Goal: Transaction & Acquisition: Purchase product/service

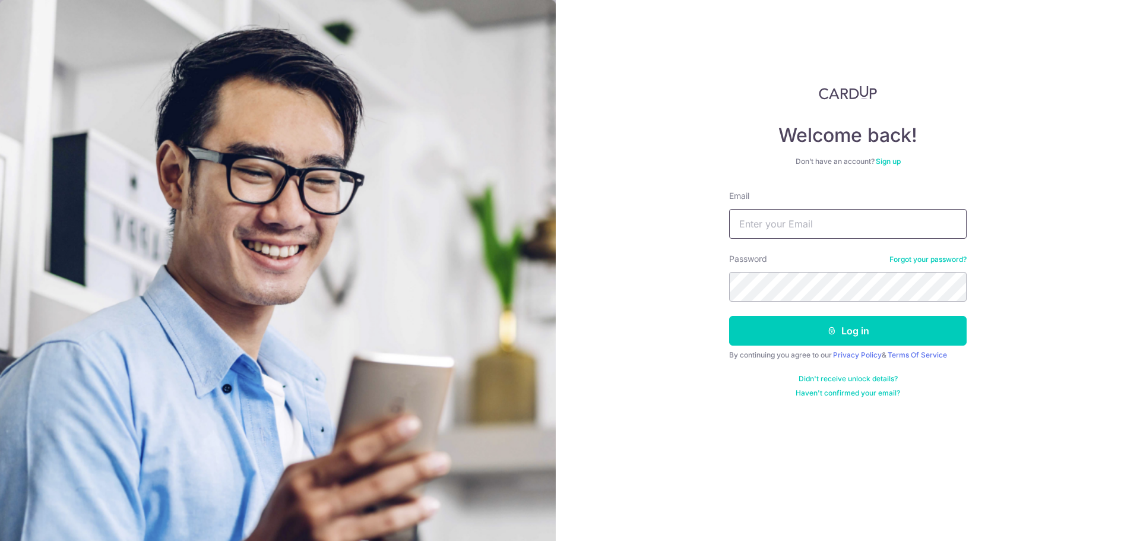
click at [763, 230] on input "Email" at bounding box center [848, 224] width 238 height 30
type input "[EMAIL_ADDRESS][DOMAIN_NAME]"
click at [788, 327] on button "Log in" at bounding box center [848, 331] width 238 height 30
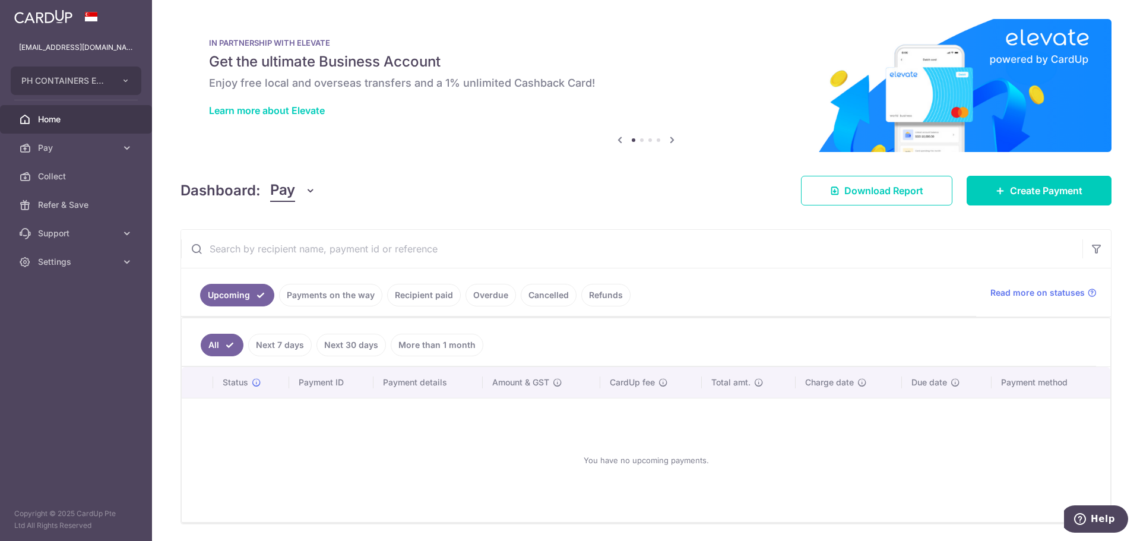
click at [322, 295] on link "Payments on the way" at bounding box center [330, 295] width 103 height 23
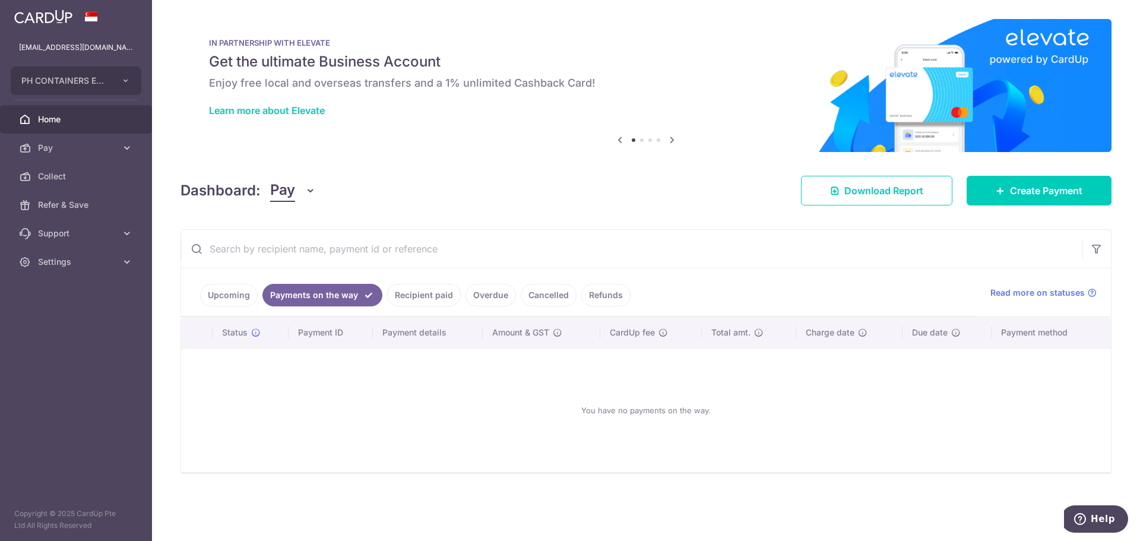
click at [417, 295] on link "Recipient paid" at bounding box center [424, 295] width 74 height 23
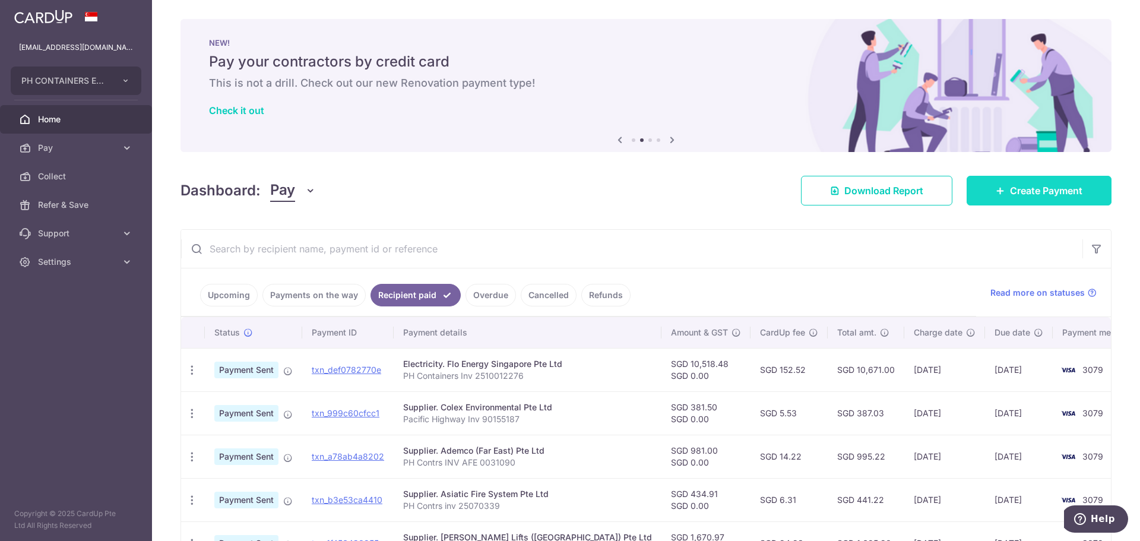
click at [1037, 194] on span "Create Payment" at bounding box center [1046, 191] width 72 height 14
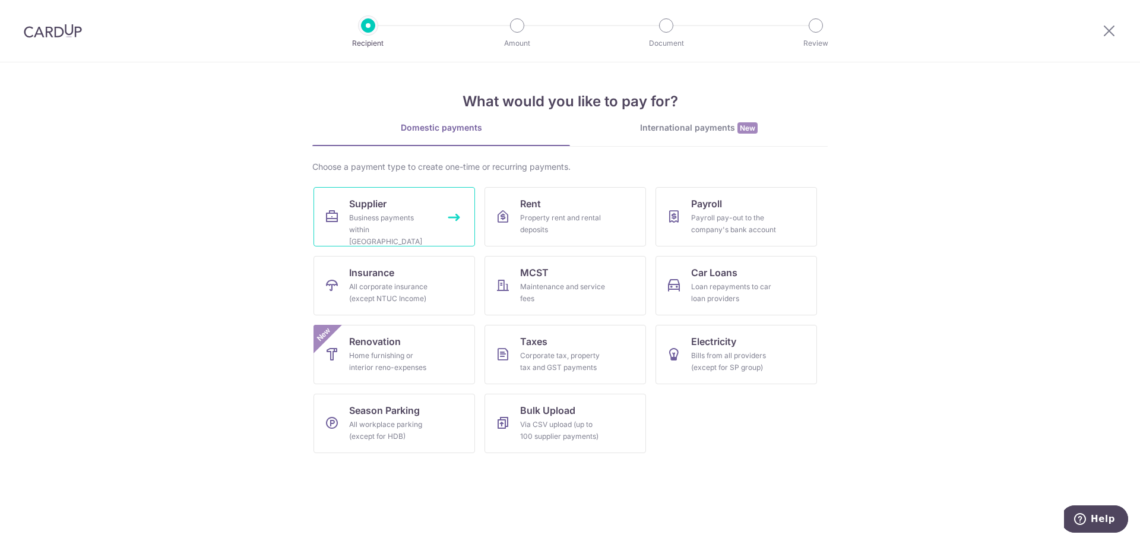
click at [427, 221] on div "Business payments within Singapore" at bounding box center [392, 230] width 86 height 36
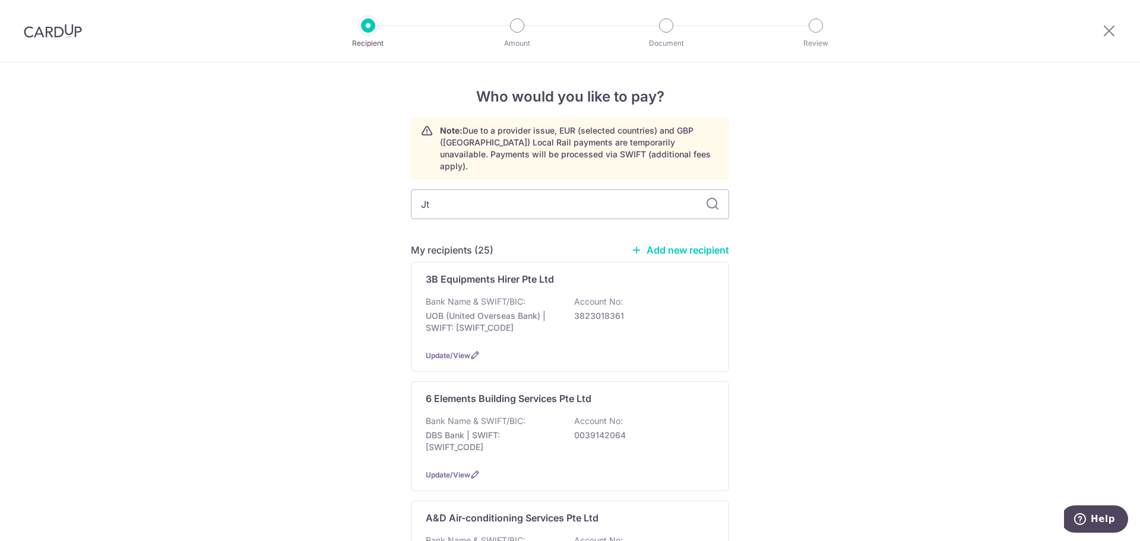
type input "Jtc"
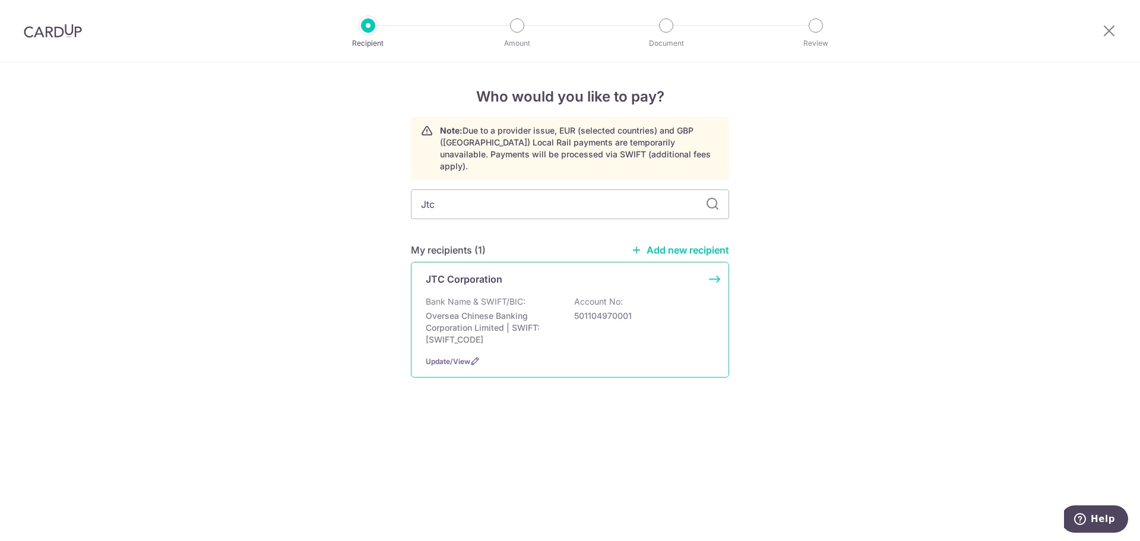
click at [457, 310] on p "Oversea Chinese Banking Corporation Limited | SWIFT: OCBCSGSGXXX" at bounding box center [492, 328] width 133 height 36
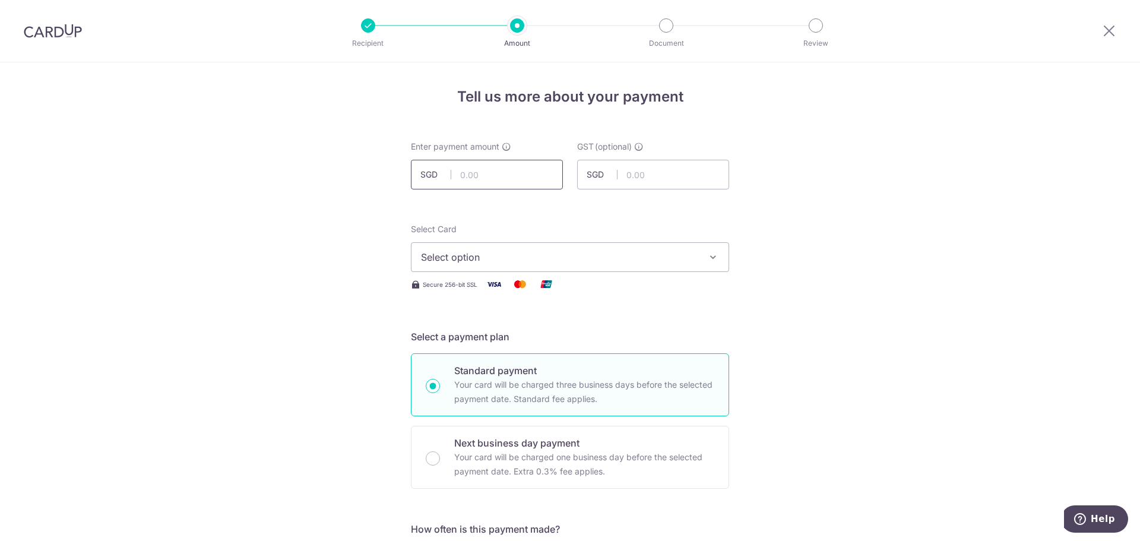
click at [503, 176] on input "text" at bounding box center [487, 175] width 152 height 30
type input "33,531.15"
click at [708, 254] on icon "button" at bounding box center [713, 257] width 12 height 12
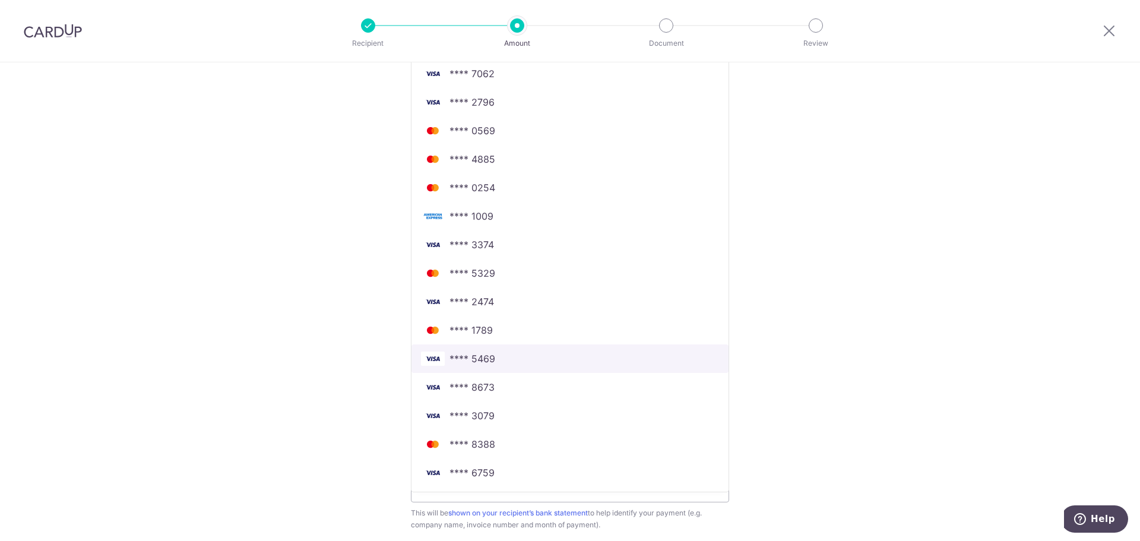
scroll to position [416, 0]
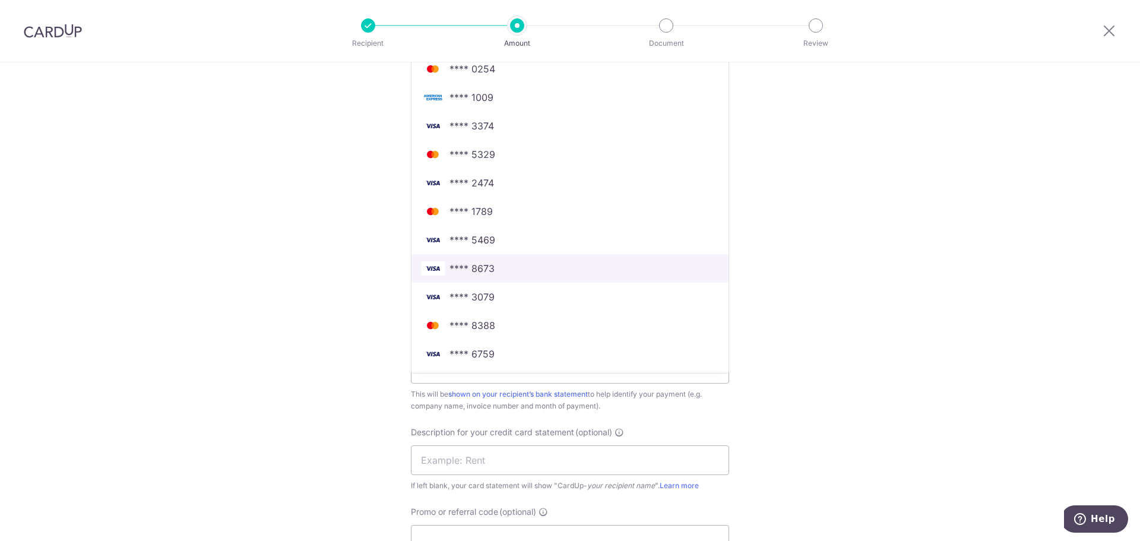
click at [627, 270] on span "**** 8673" at bounding box center [570, 268] width 298 height 14
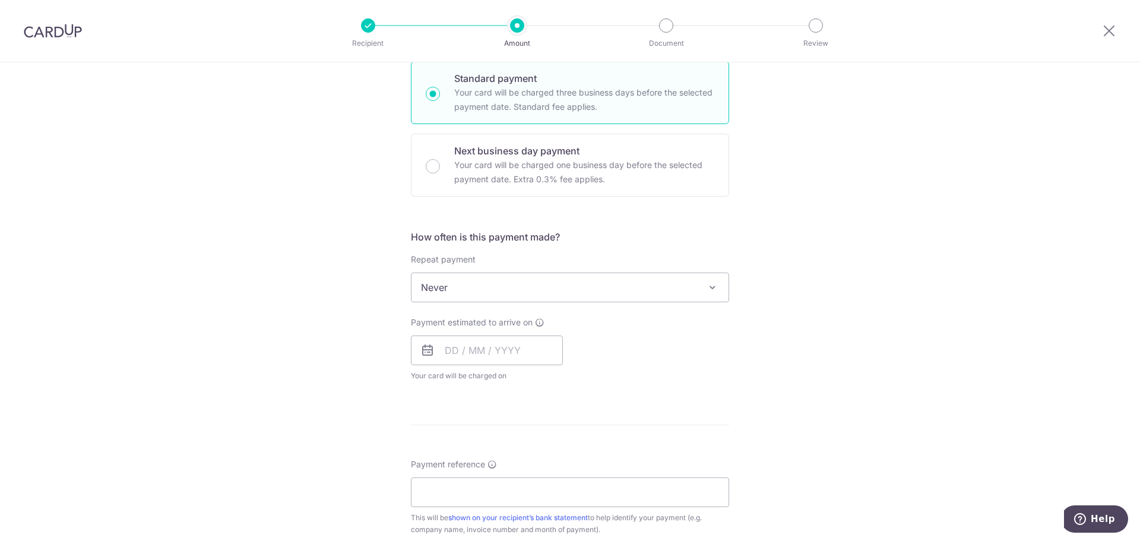
scroll to position [297, 0]
click at [421, 346] on icon at bounding box center [428, 346] width 14 height 14
click at [440, 349] on input "text" at bounding box center [487, 346] width 152 height 30
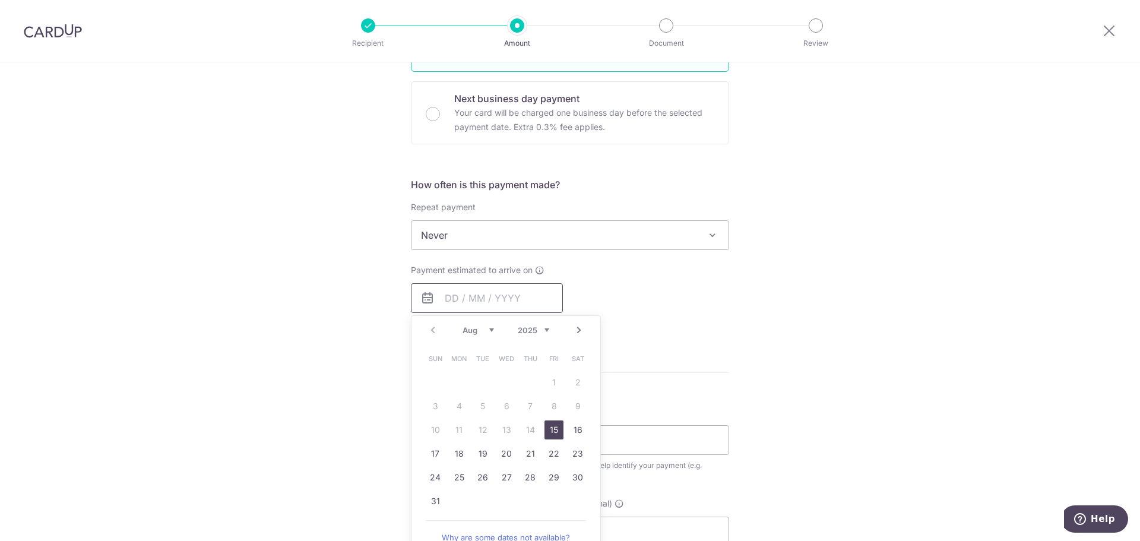
scroll to position [416, 0]
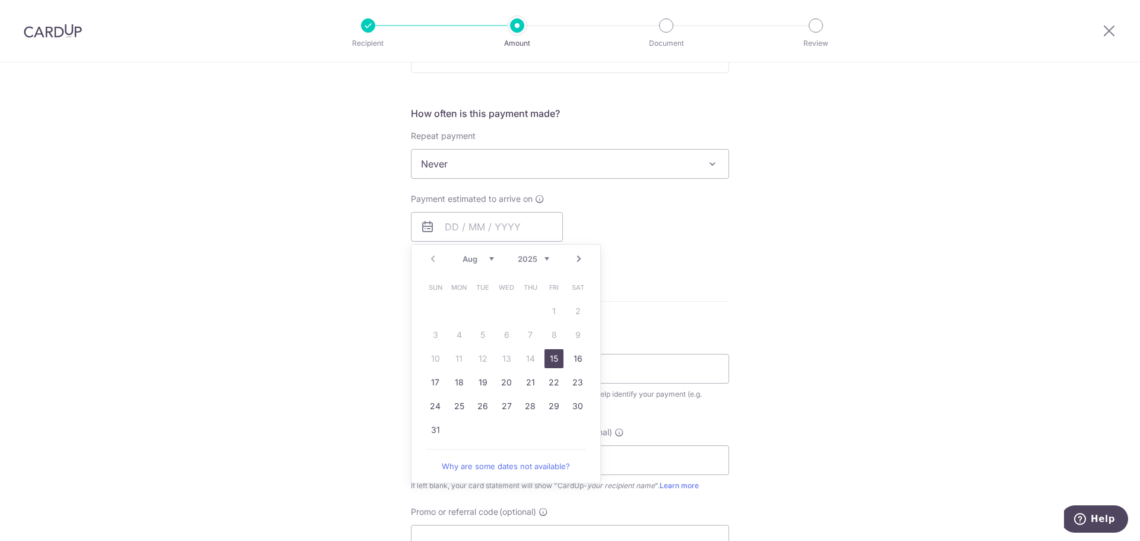
click at [554, 361] on link "15" at bounding box center [554, 358] width 19 height 19
type input "[DATE]"
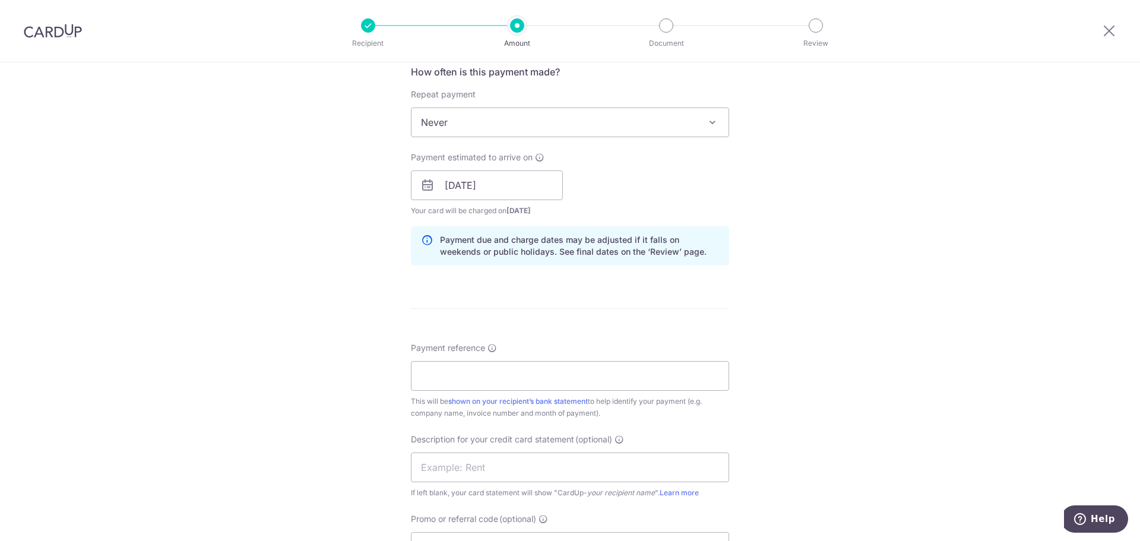
scroll to position [535, 0]
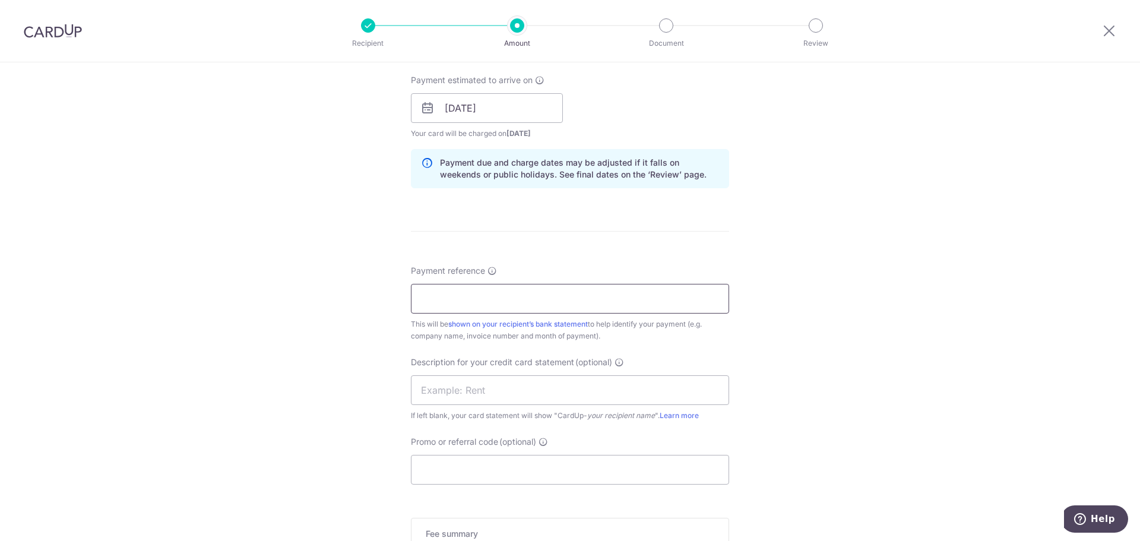
click at [504, 296] on input "Payment reference" at bounding box center [570, 299] width 318 height 30
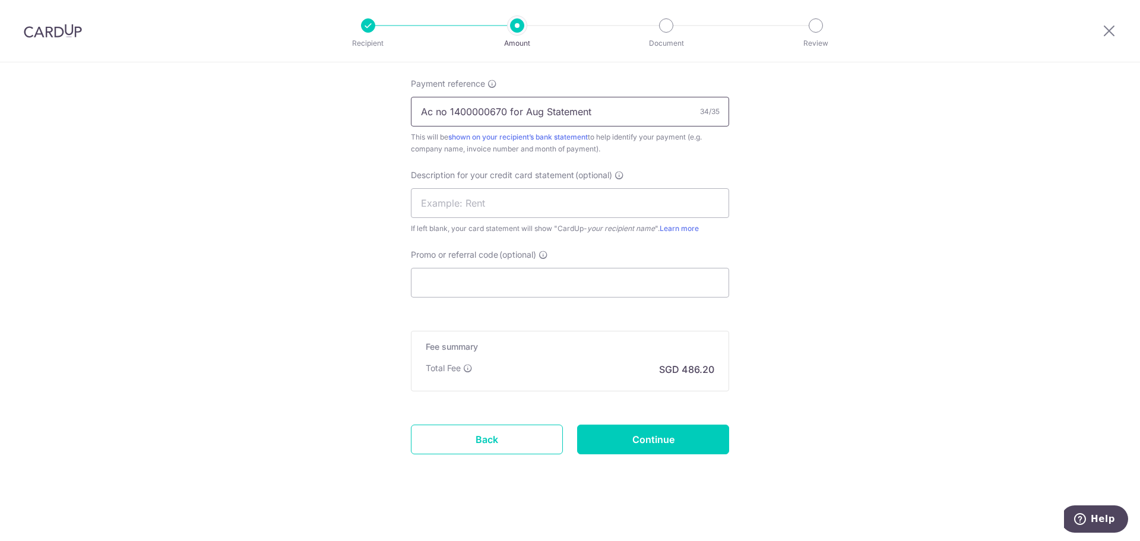
scroll to position [724, 0]
type input "Ac no 1400000670 for Aug Statement"
click at [696, 431] on input "Continue" at bounding box center [653, 437] width 152 height 30
type input "Create Schedule"
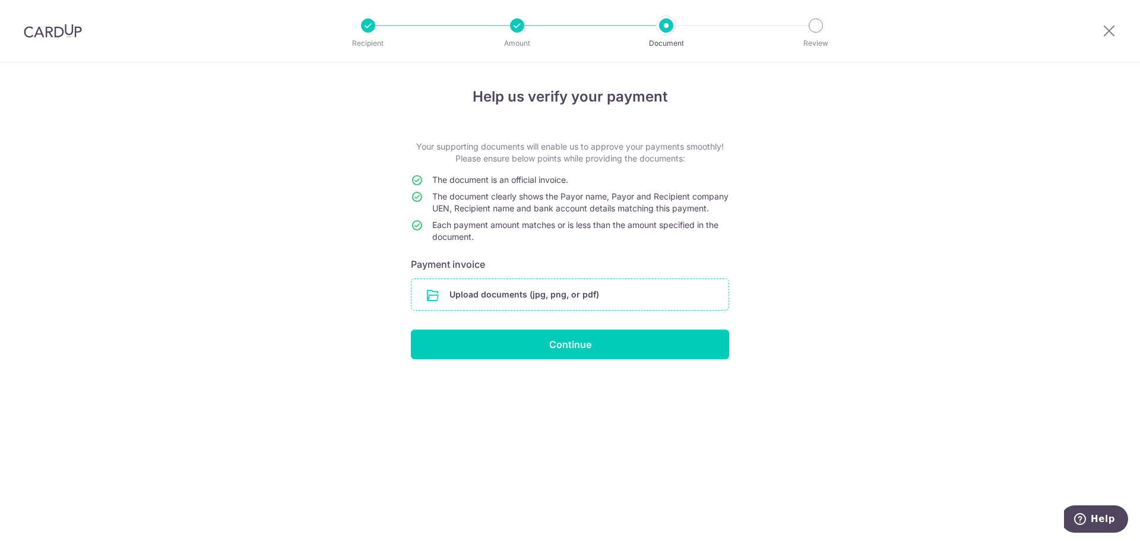
click at [652, 305] on input "file" at bounding box center [570, 294] width 317 height 31
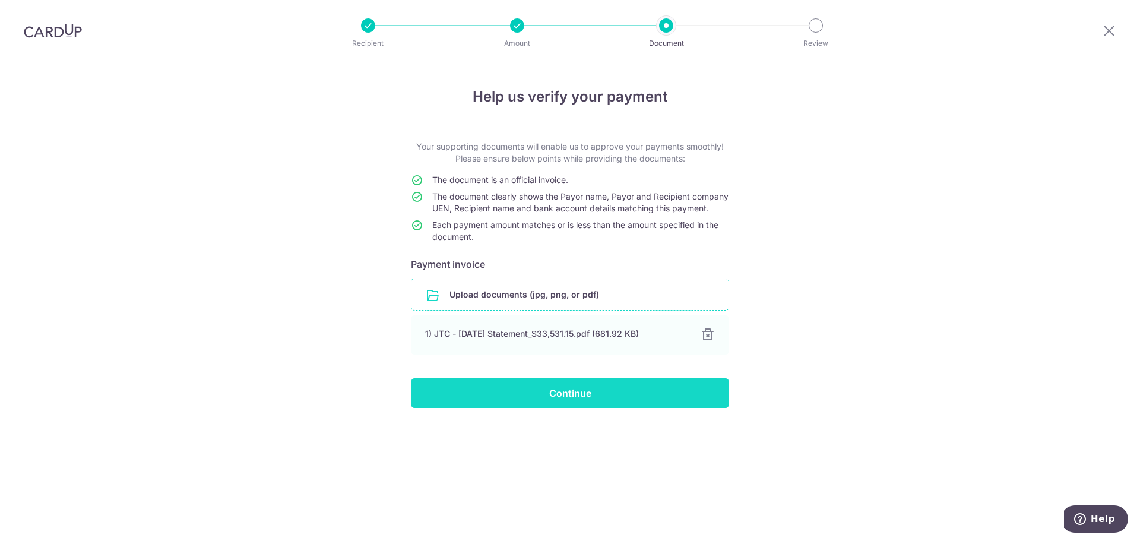
click at [622, 403] on input "Continue" at bounding box center [570, 393] width 318 height 30
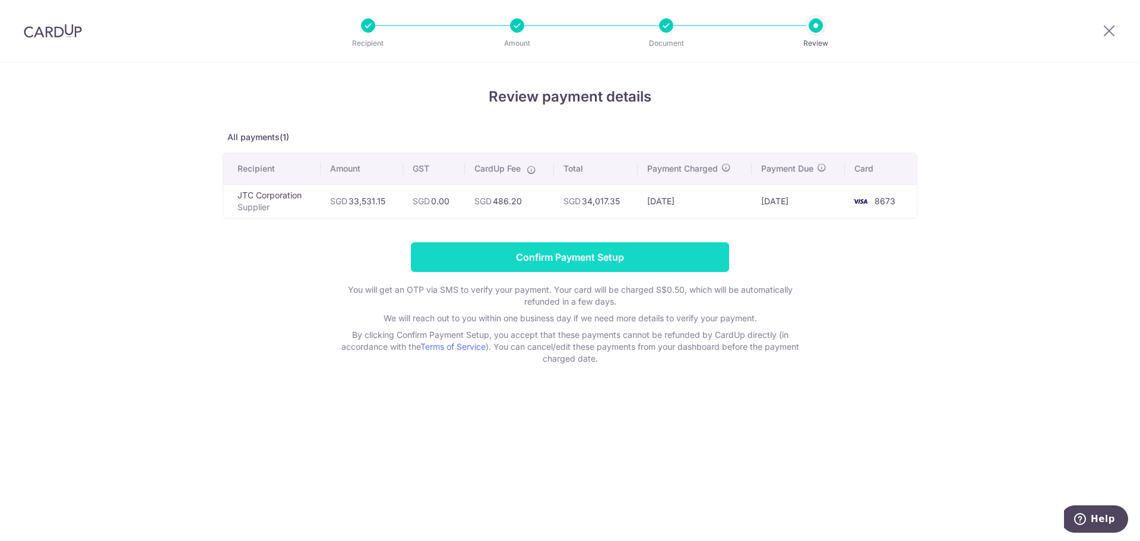
click at [647, 253] on input "Confirm Payment Setup" at bounding box center [570, 257] width 318 height 30
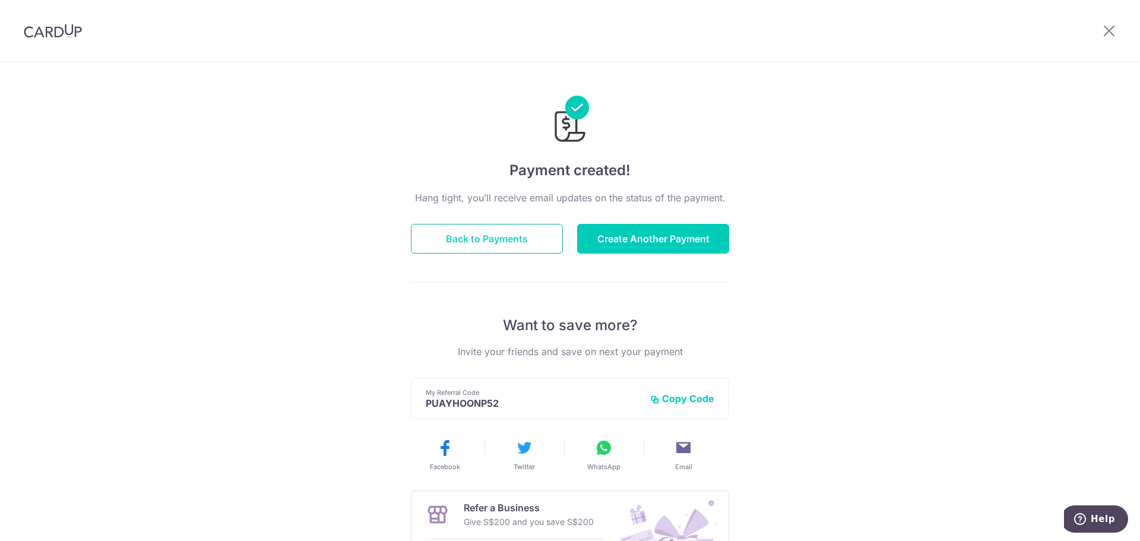
click at [516, 239] on button "Back to Payments" at bounding box center [487, 239] width 152 height 30
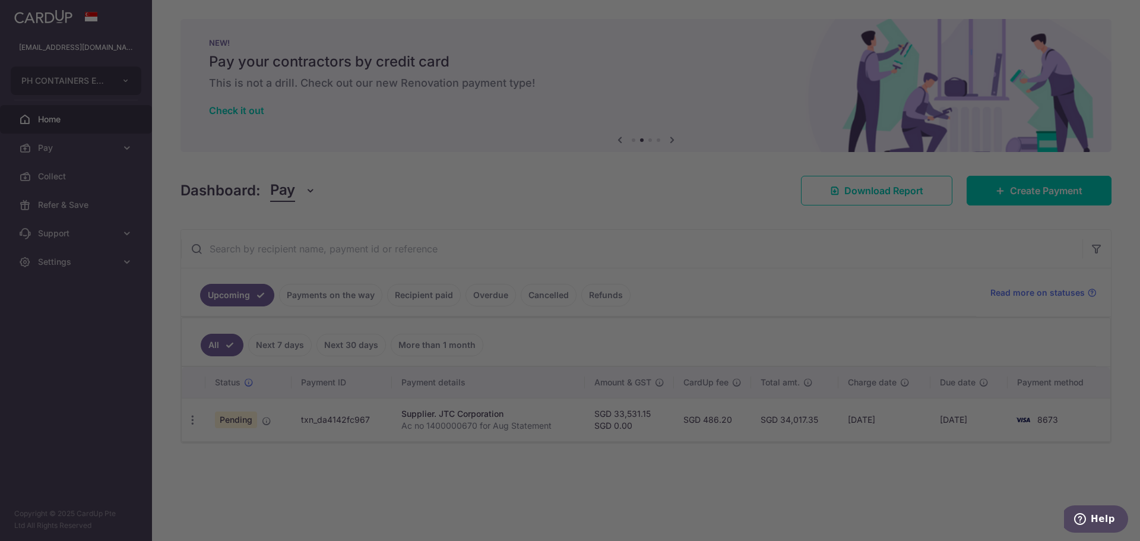
click at [46, 263] on div at bounding box center [576, 273] width 1152 height 546
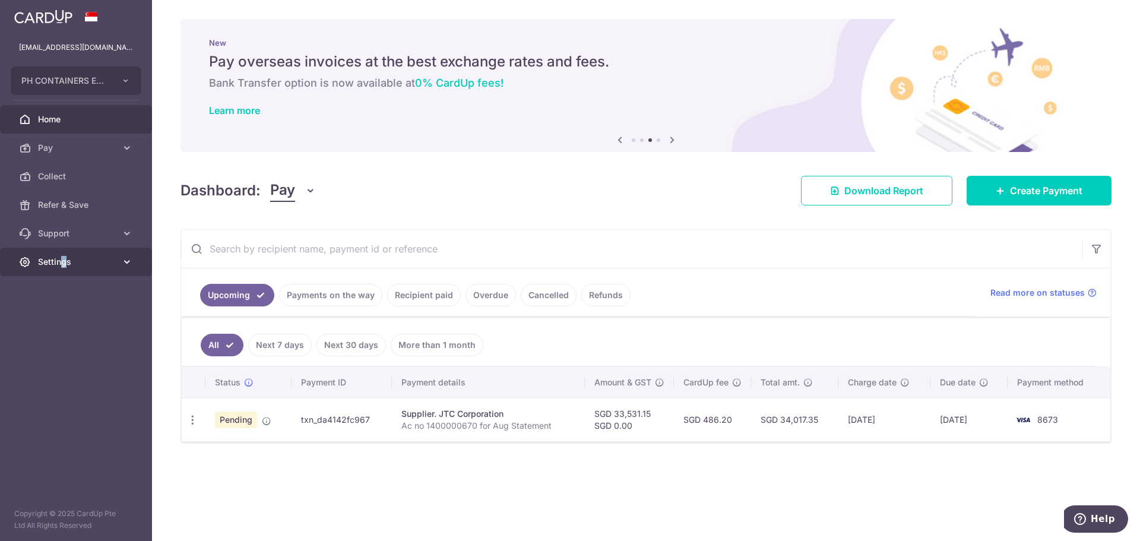
click at [64, 262] on span "Settings" at bounding box center [77, 262] width 78 height 12
click at [75, 332] on link "Logout" at bounding box center [76, 319] width 152 height 29
